Goal: Download file/media

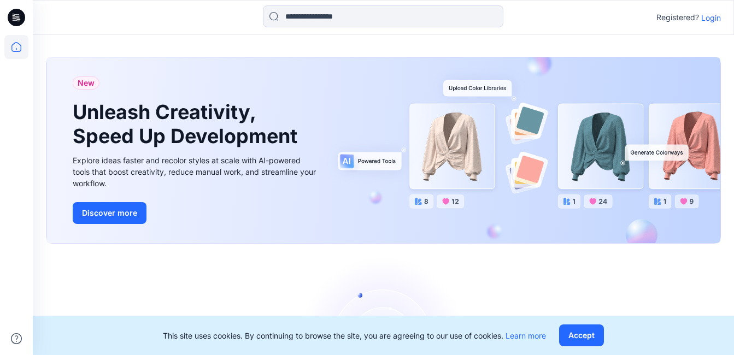
click at [717, 17] on p "Login" at bounding box center [711, 17] width 20 height 11
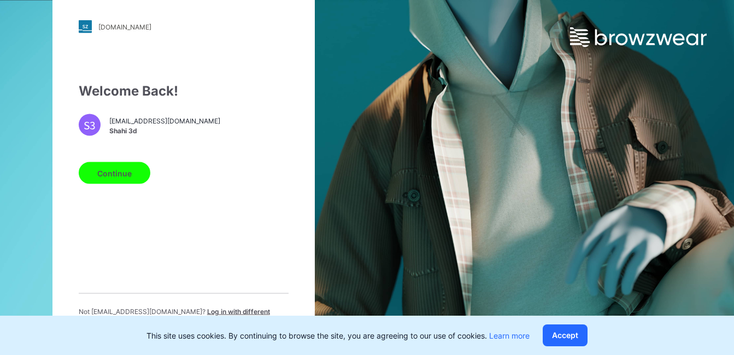
click at [134, 177] on button "Continue" at bounding box center [115, 173] width 72 height 22
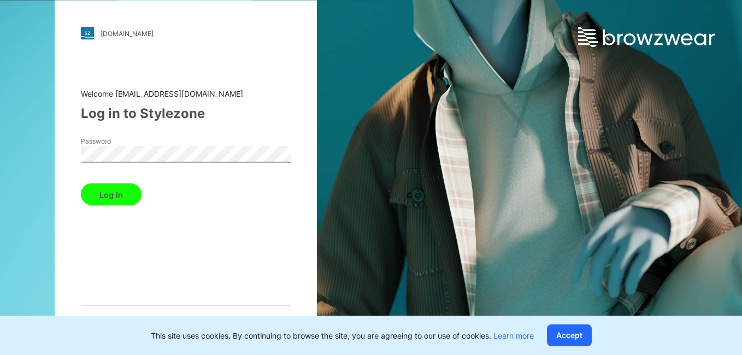
click at [127, 186] on button "Log in" at bounding box center [111, 195] width 61 height 22
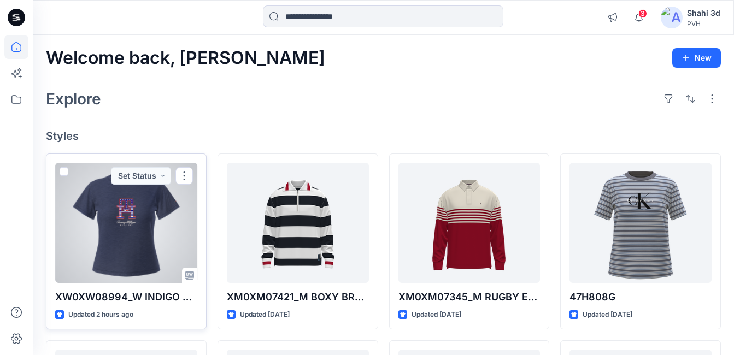
click at [87, 237] on div at bounding box center [126, 223] width 142 height 120
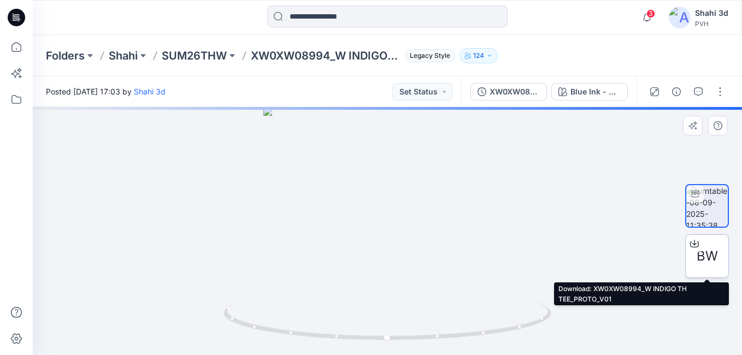
click at [700, 255] on span "BW" at bounding box center [707, 257] width 21 height 20
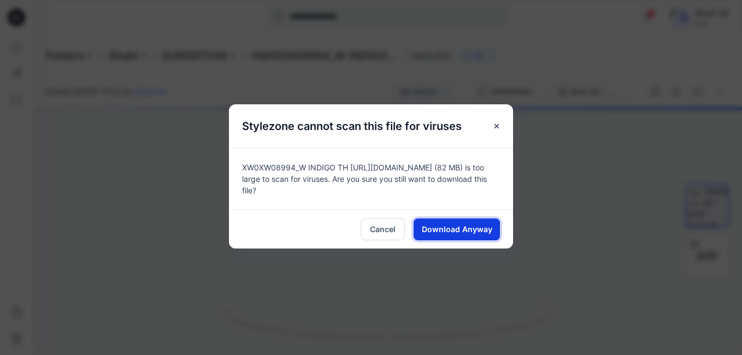
click at [465, 219] on button "Download Anyway" at bounding box center [457, 230] width 86 height 22
